Goal: Information Seeking & Learning: Learn about a topic

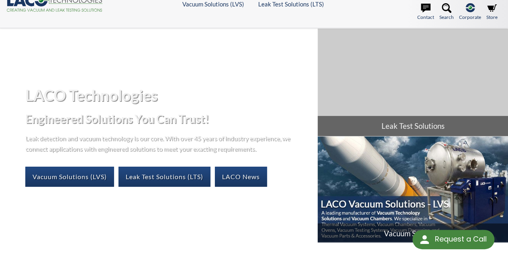
select select "Language Translate Widget"
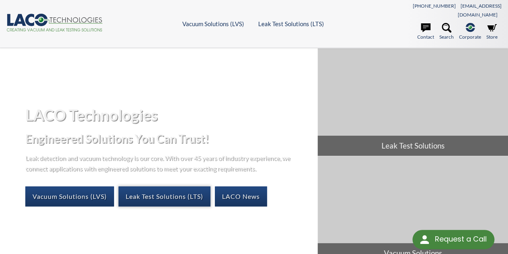
click at [162, 187] on link "Leak Test Solutions (LTS)" at bounding box center [165, 196] width 92 height 20
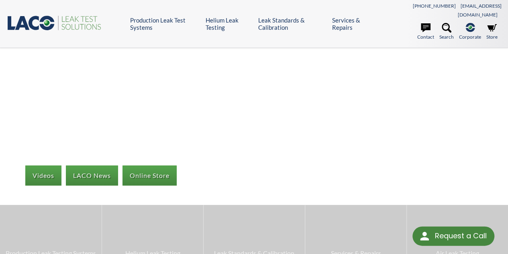
select select "Language Translate Widget"
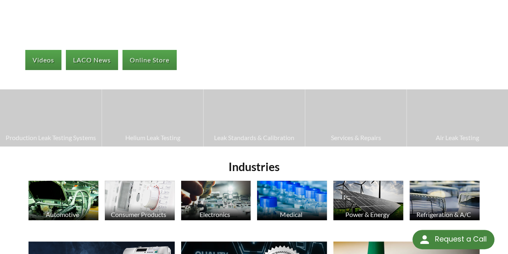
scroll to position [74, 0]
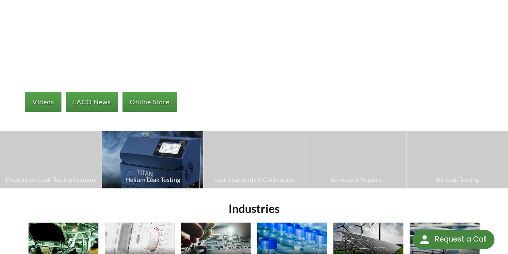
click at [150, 174] on span "Helium Leak Testing" at bounding box center [152, 179] width 93 height 10
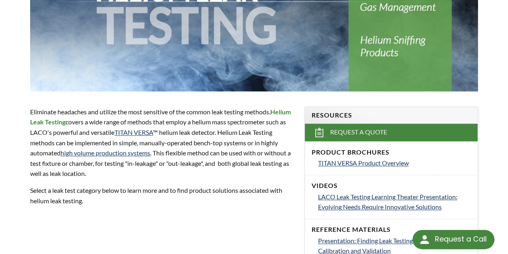
scroll to position [192, 0]
